Goal: Task Accomplishment & Management: Manage account settings

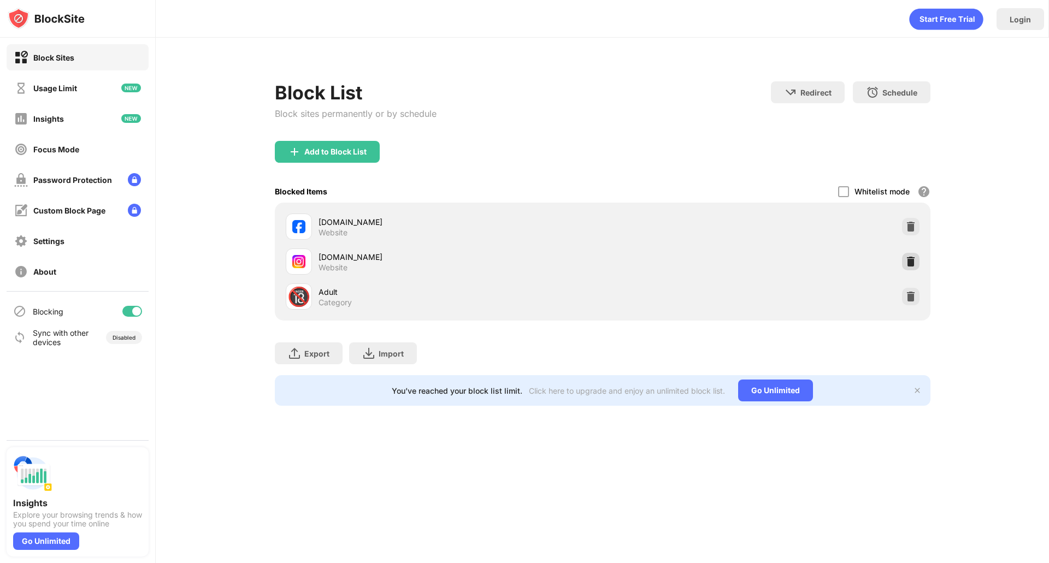
click at [907, 265] on img at bounding box center [910, 261] width 11 height 11
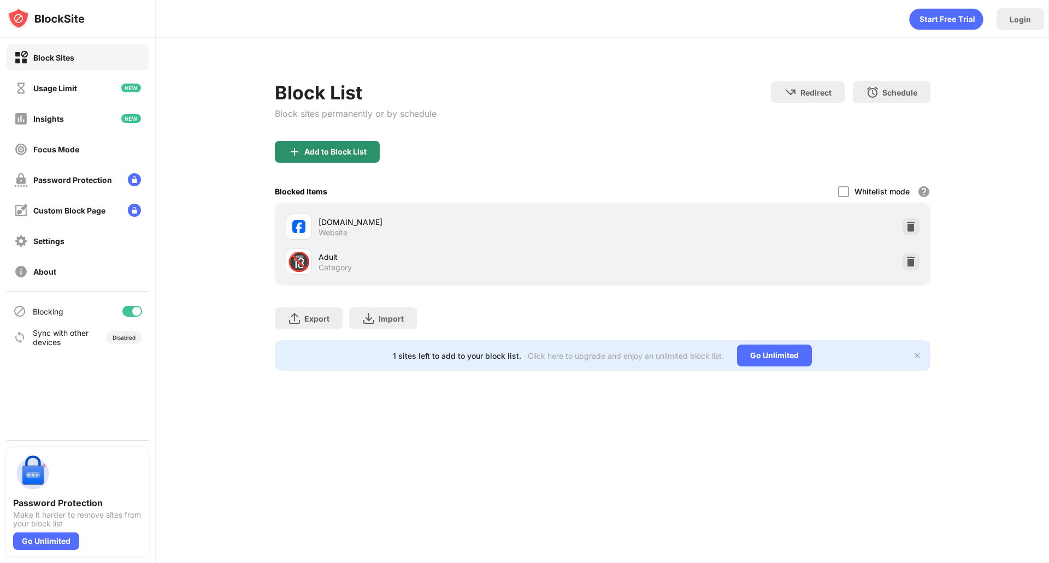
click at [323, 153] on div "Add to Block List" at bounding box center [335, 151] width 62 height 9
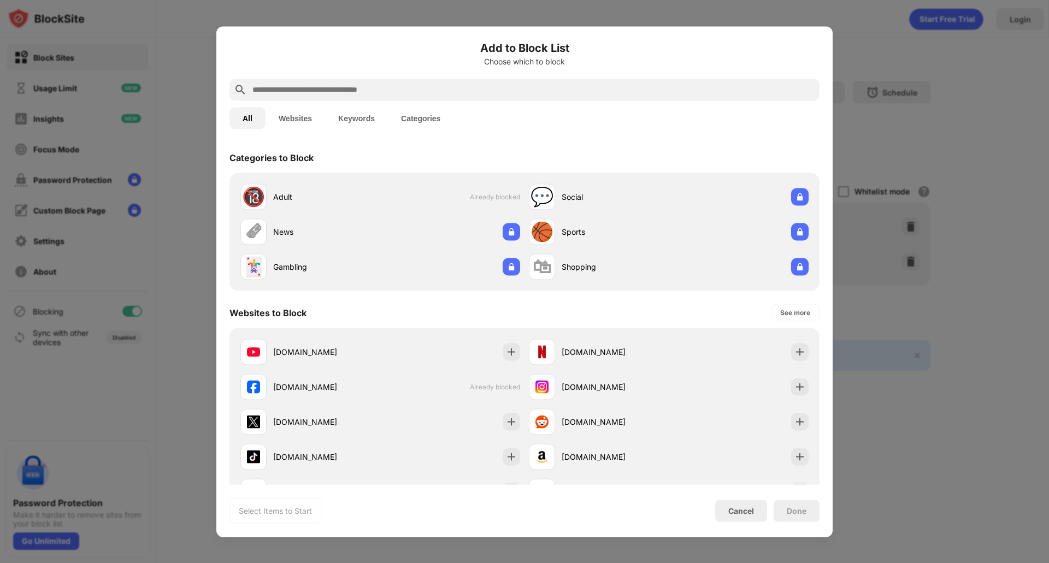
click at [292, 88] on input "text" at bounding box center [533, 89] width 564 height 13
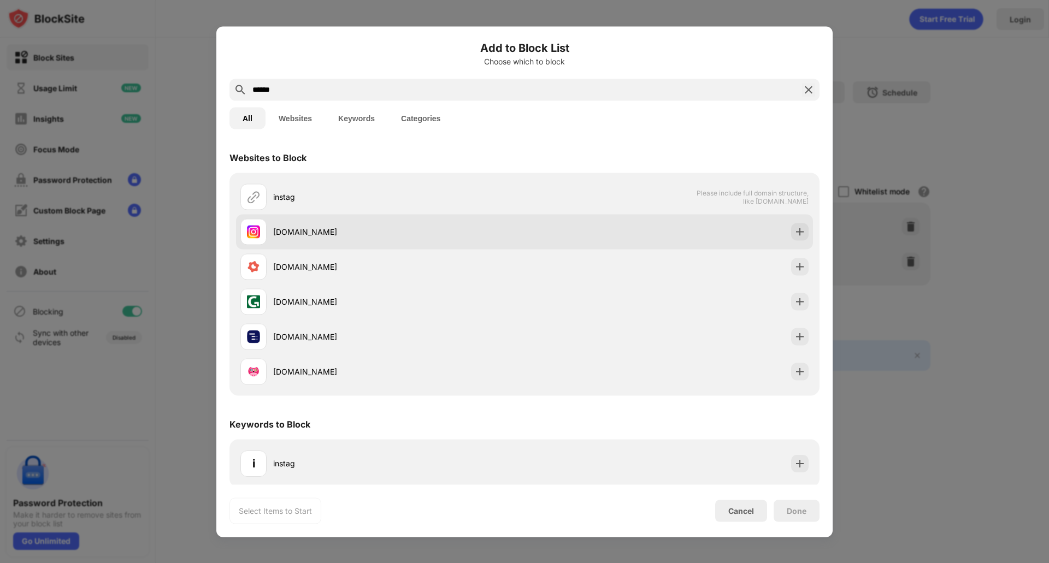
type input "******"
click at [330, 220] on div "[DOMAIN_NAME]" at bounding box center [382, 231] width 284 height 26
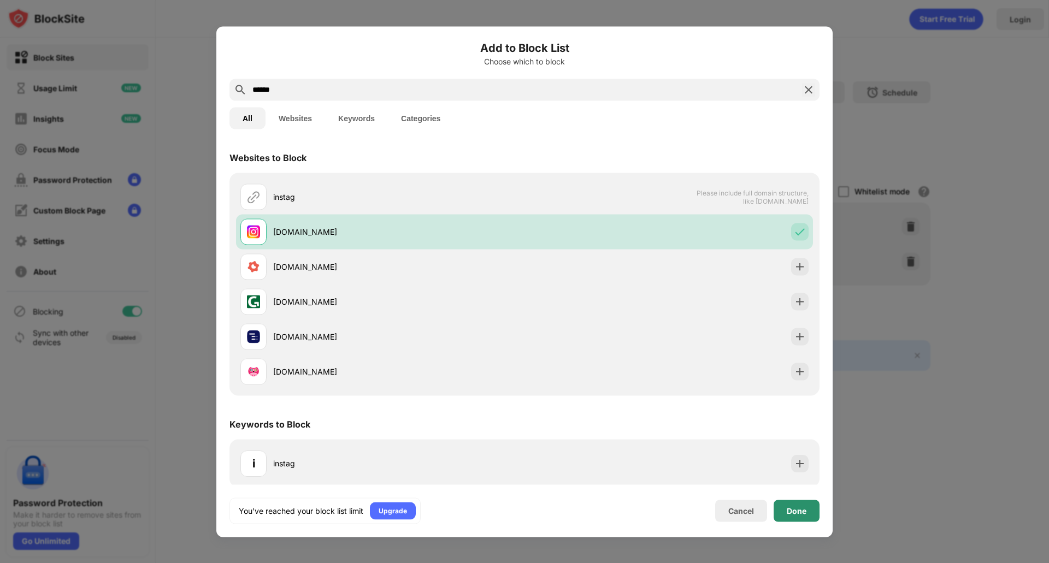
click at [799, 505] on div "Done" at bounding box center [796, 511] width 46 height 22
